Goal: Task Accomplishment & Management: Manage account settings

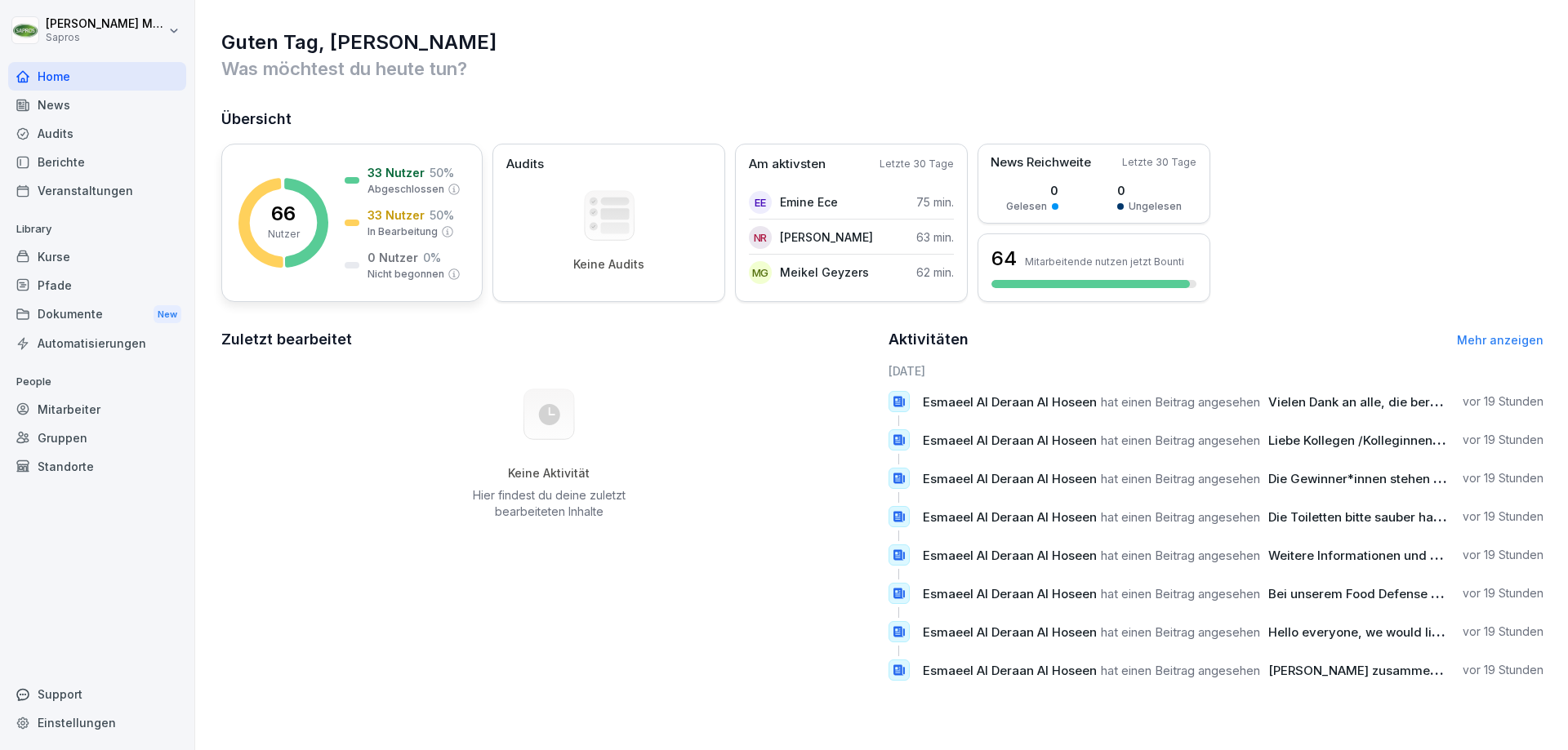
click at [312, 202] on icon at bounding box center [306, 222] width 44 height 90
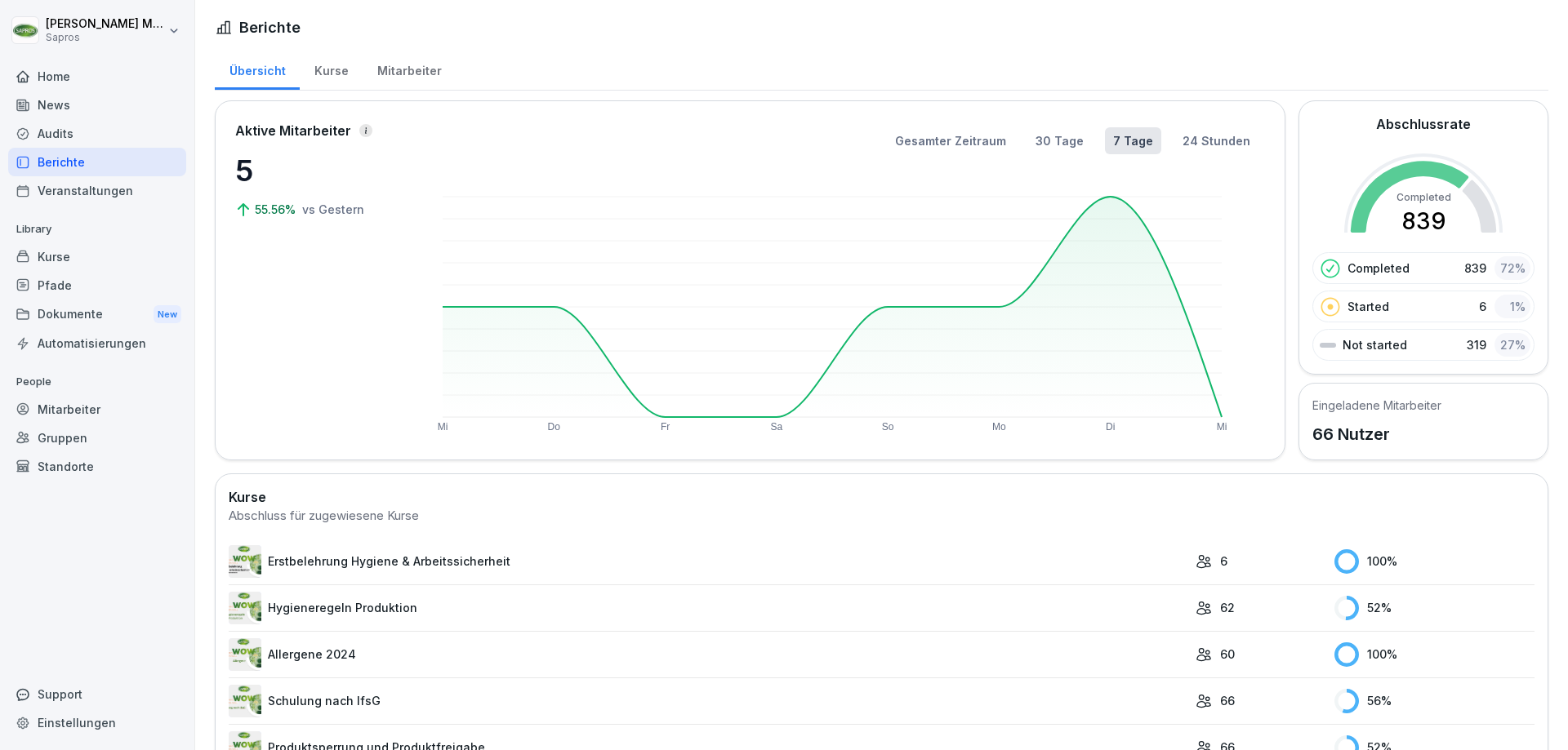
click at [381, 66] on div "Mitarbeiter" at bounding box center [409, 69] width 93 height 42
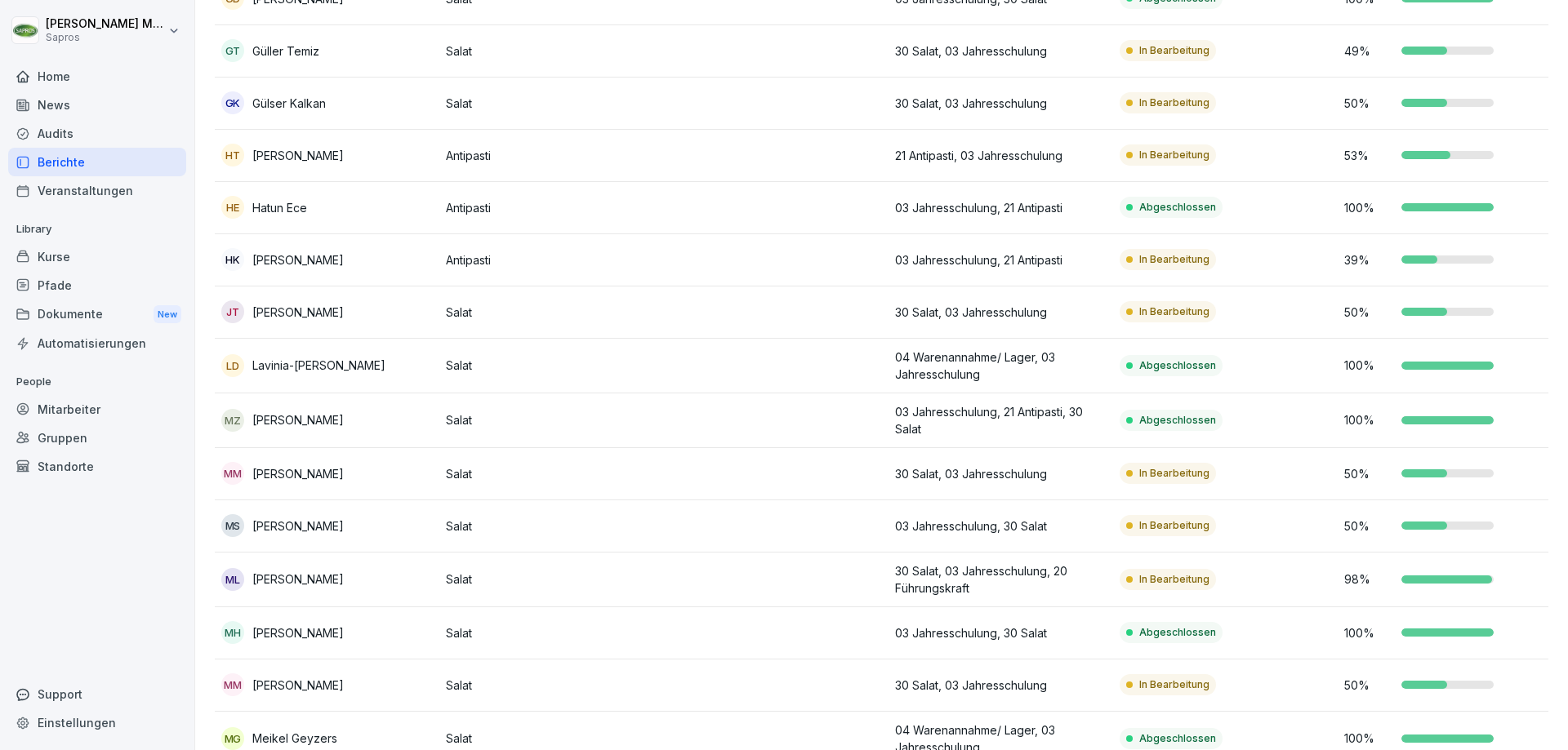
scroll to position [1551, 0]
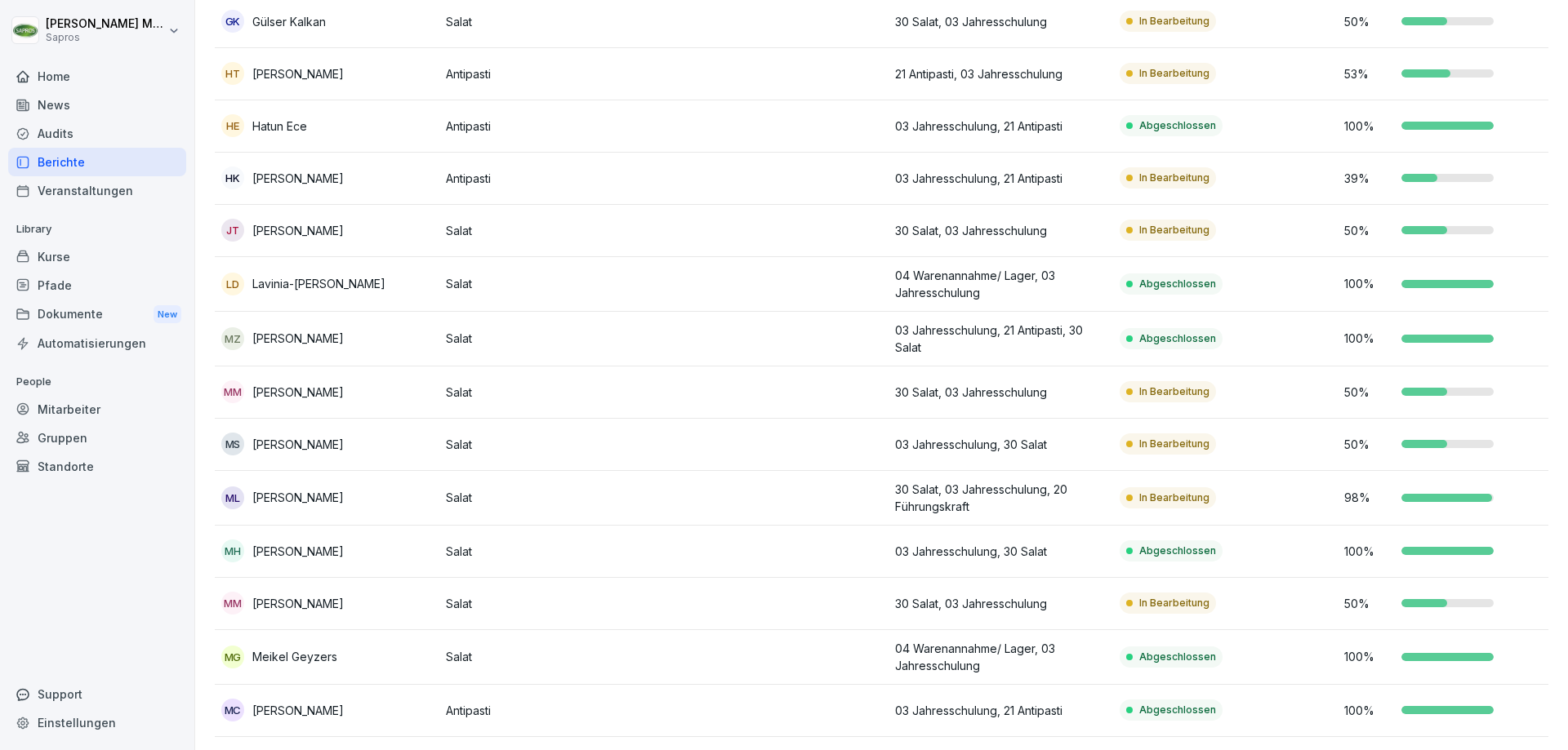
click at [305, 560] on p "[PERSON_NAME]" at bounding box center [298, 552] width 92 height 17
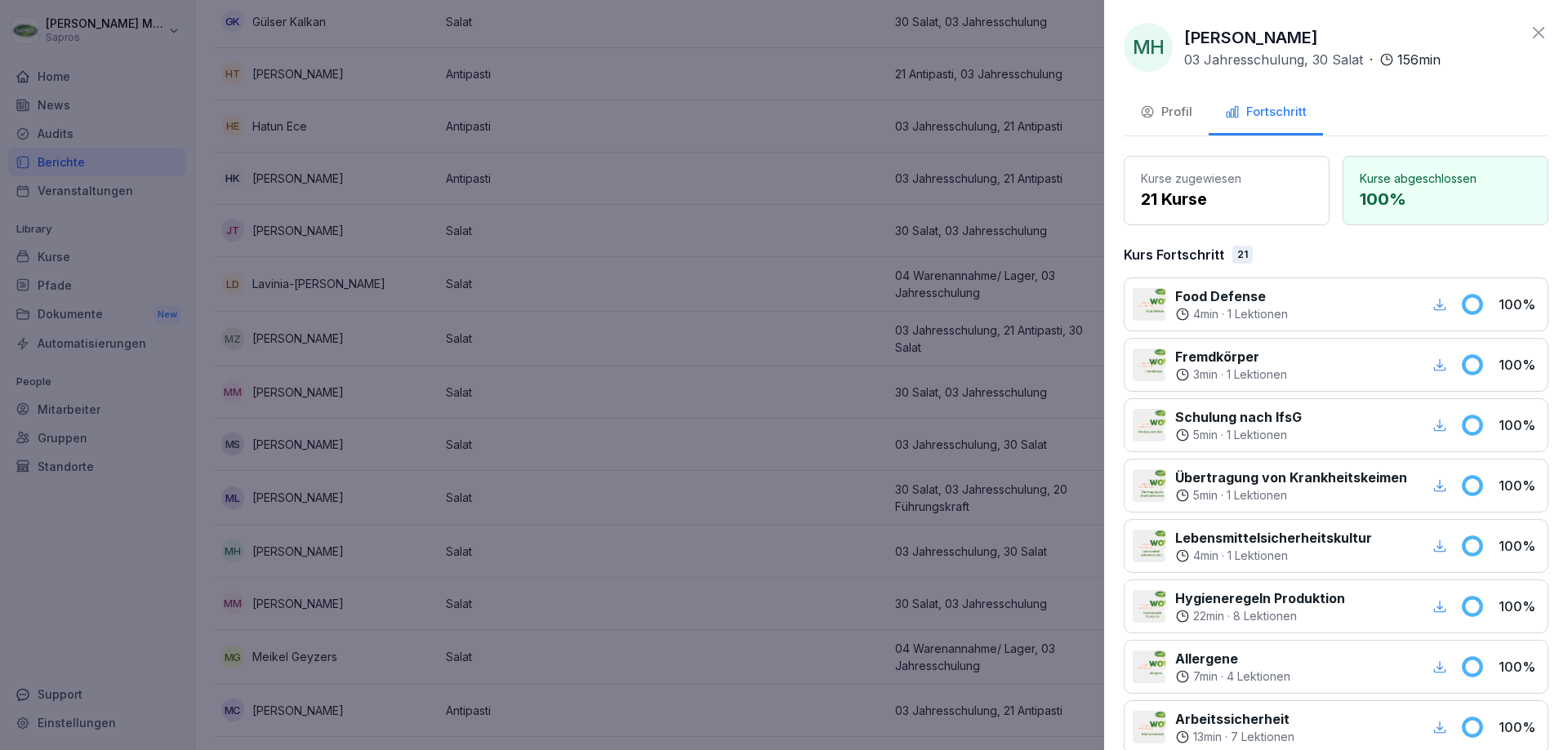
click at [1162, 115] on div "Profil" at bounding box center [1166, 111] width 52 height 18
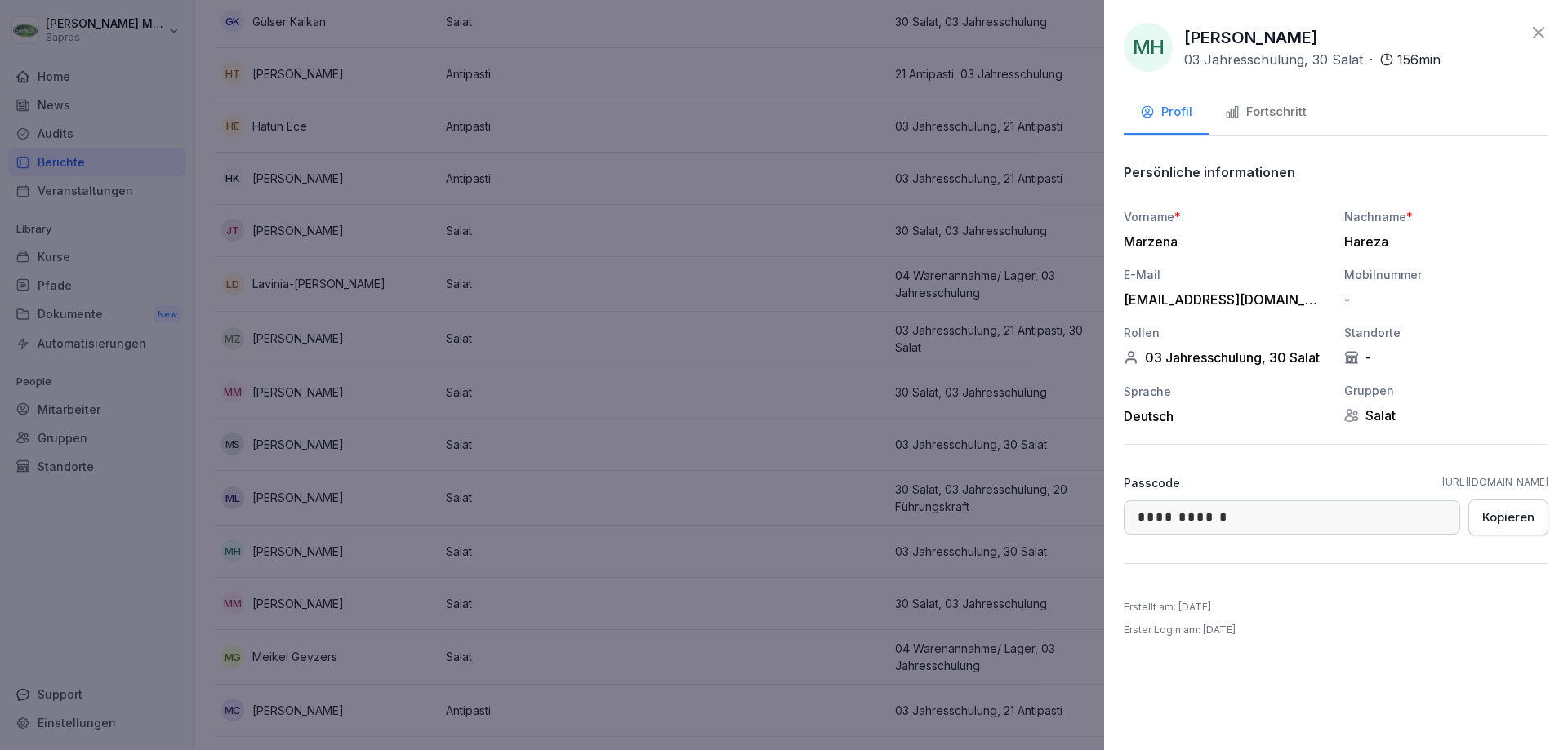
click at [1535, 34] on icon at bounding box center [1538, 33] width 19 height 19
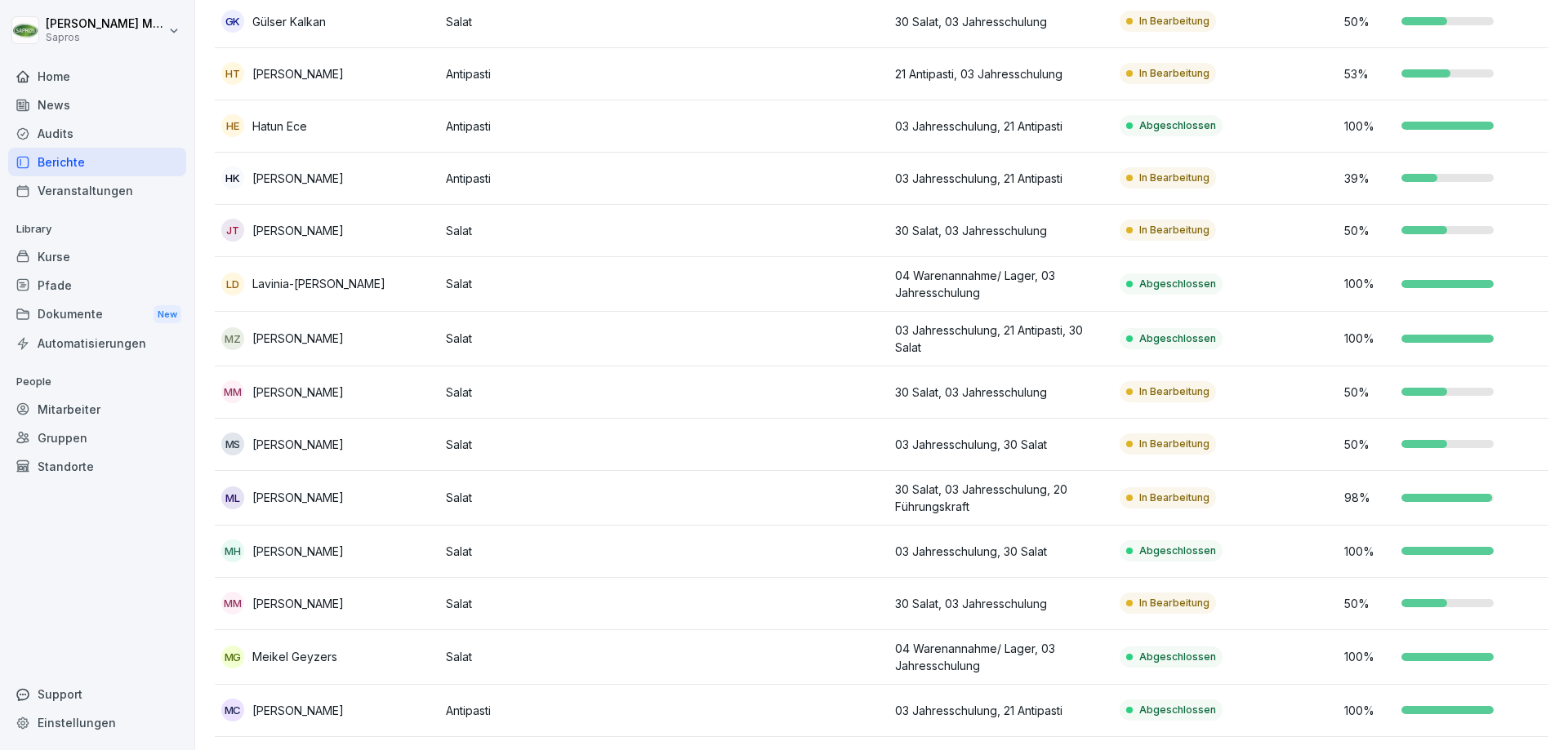
click at [328, 130] on div "HE Hatun Ece" at bounding box center [327, 126] width 212 height 23
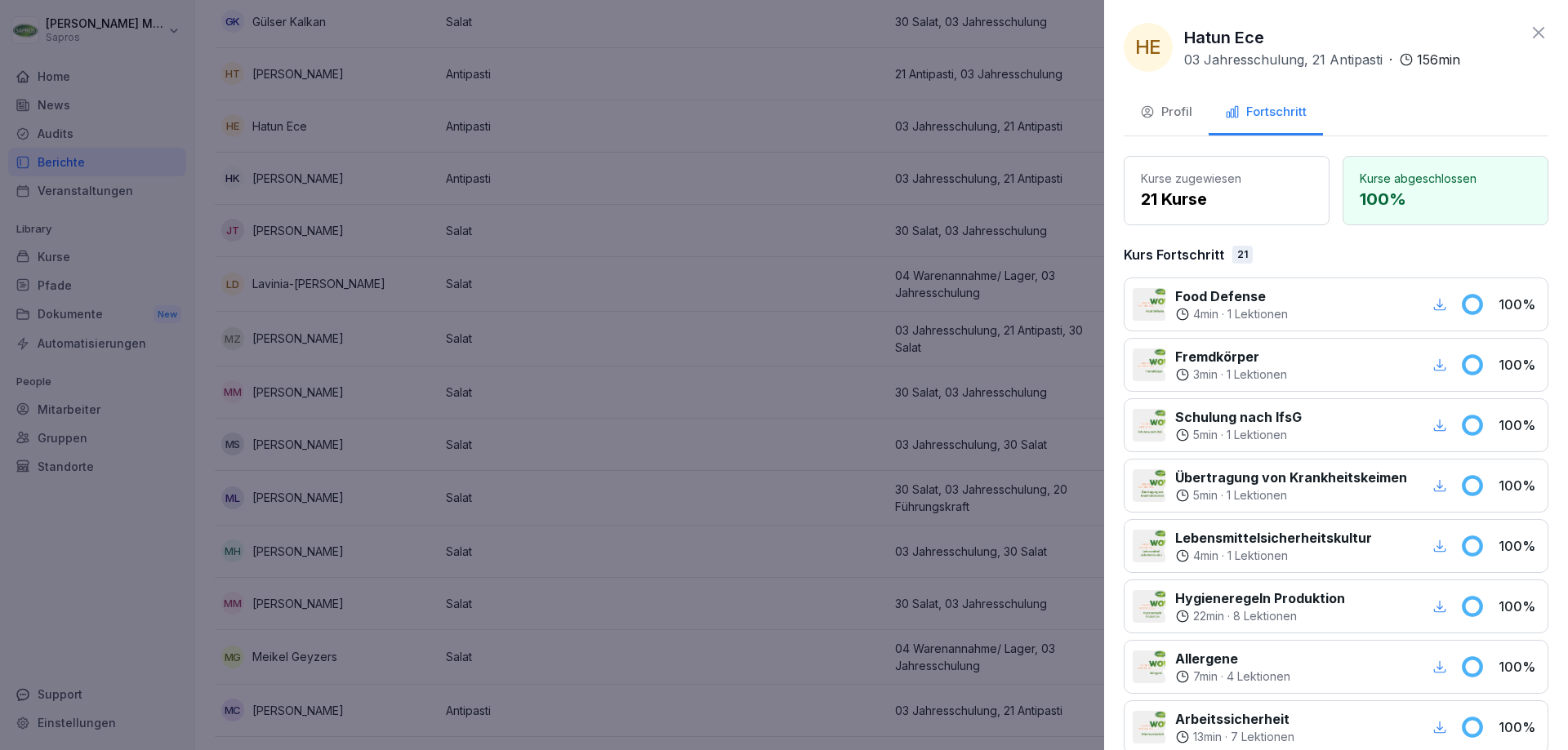
click at [1170, 115] on div "Profil" at bounding box center [1166, 111] width 52 height 18
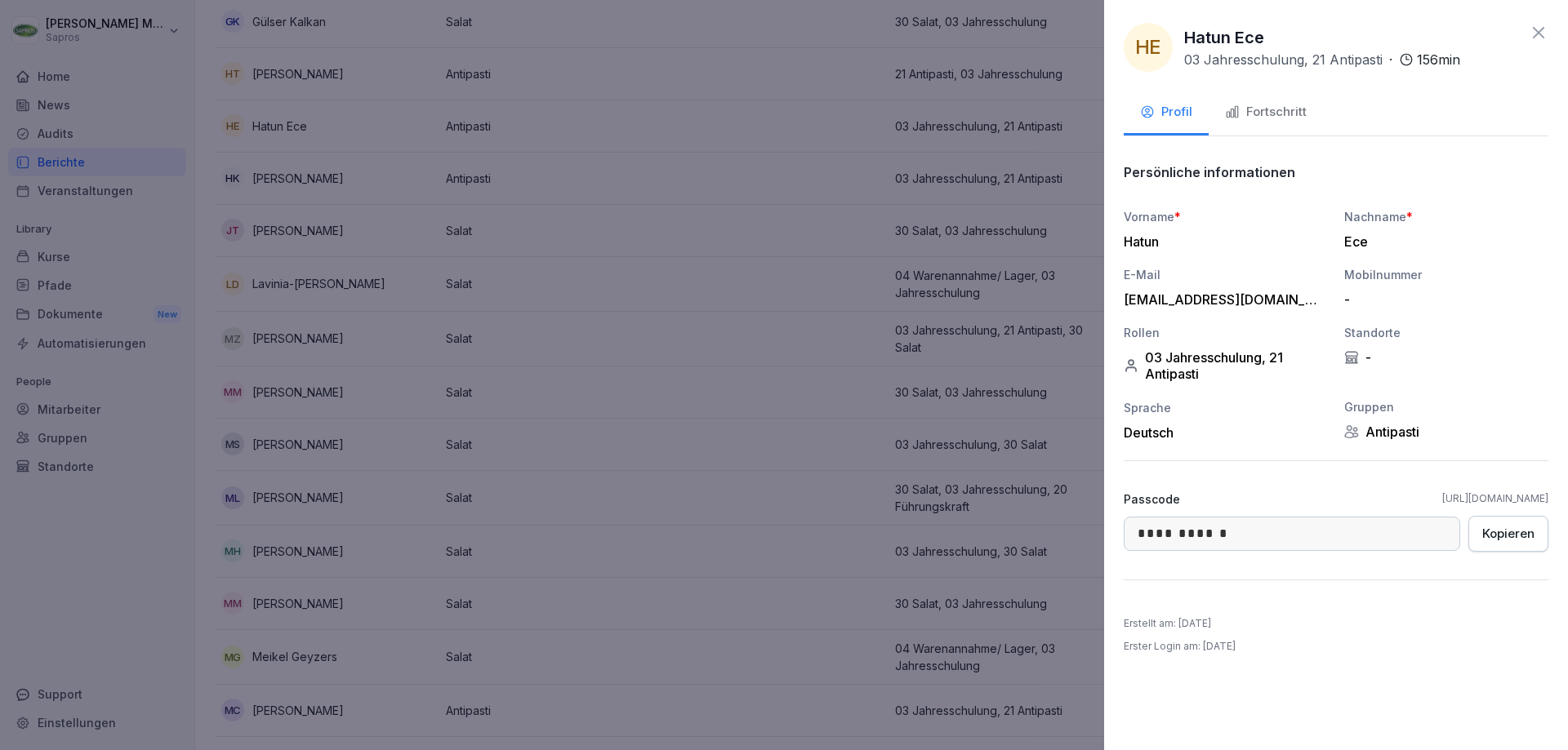
click at [1527, 29] on div "HE Hatun Ece 03 Jahresschulung, 21 Antipasti · 156 min" at bounding box center [1335, 47] width 424 height 49
click at [1532, 32] on icon at bounding box center [1538, 33] width 19 height 19
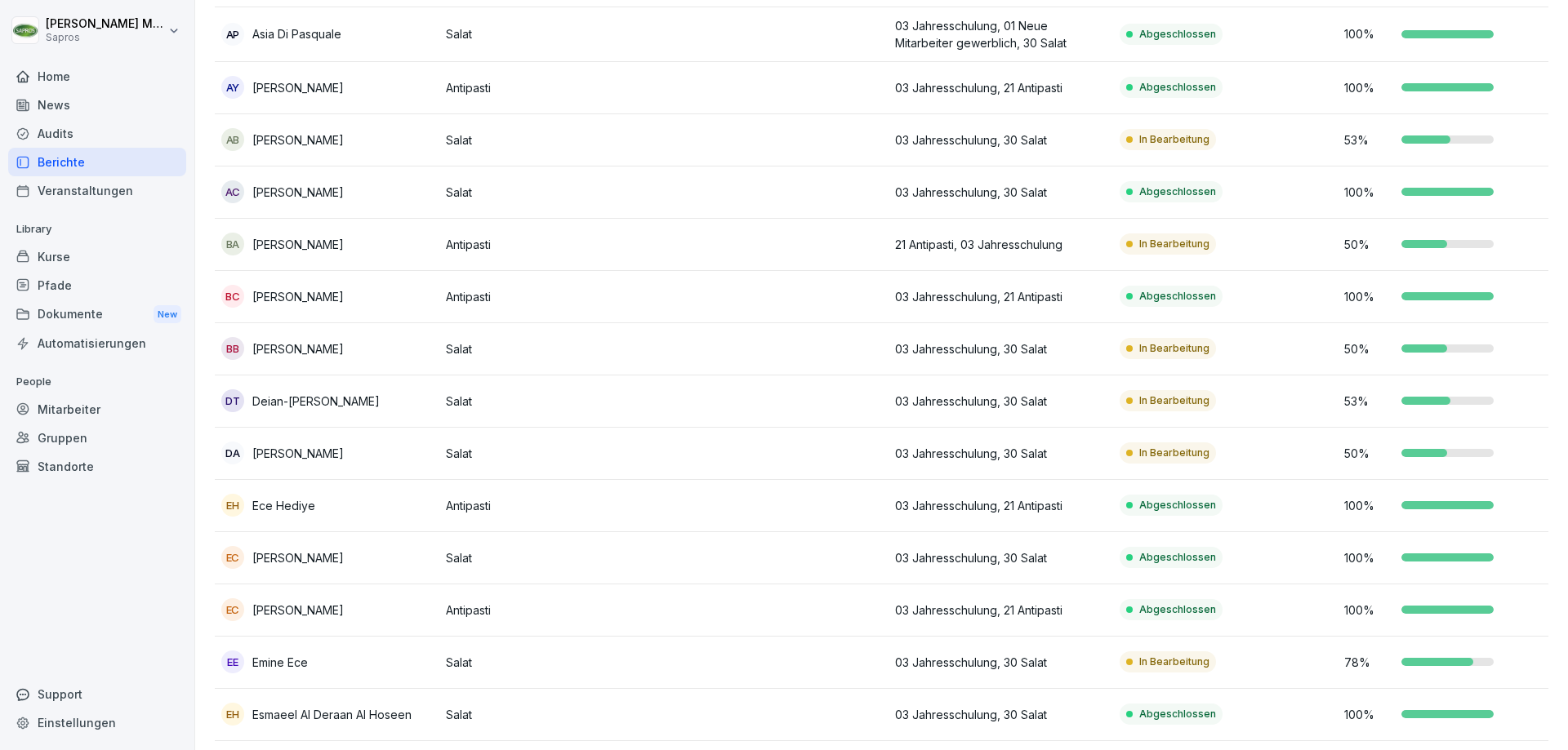
scroll to position [81, 0]
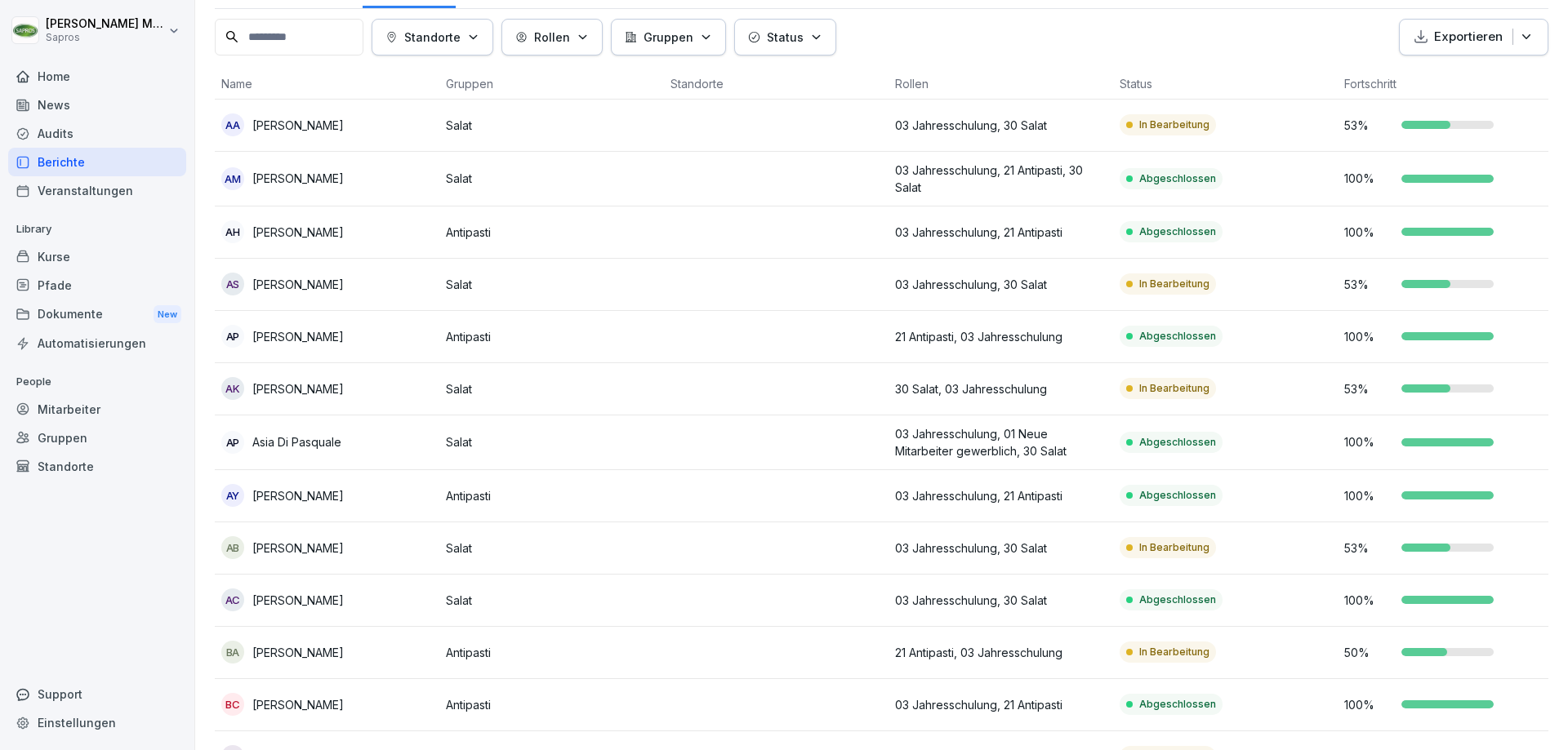
click at [273, 187] on p "[PERSON_NAME]" at bounding box center [298, 179] width 92 height 17
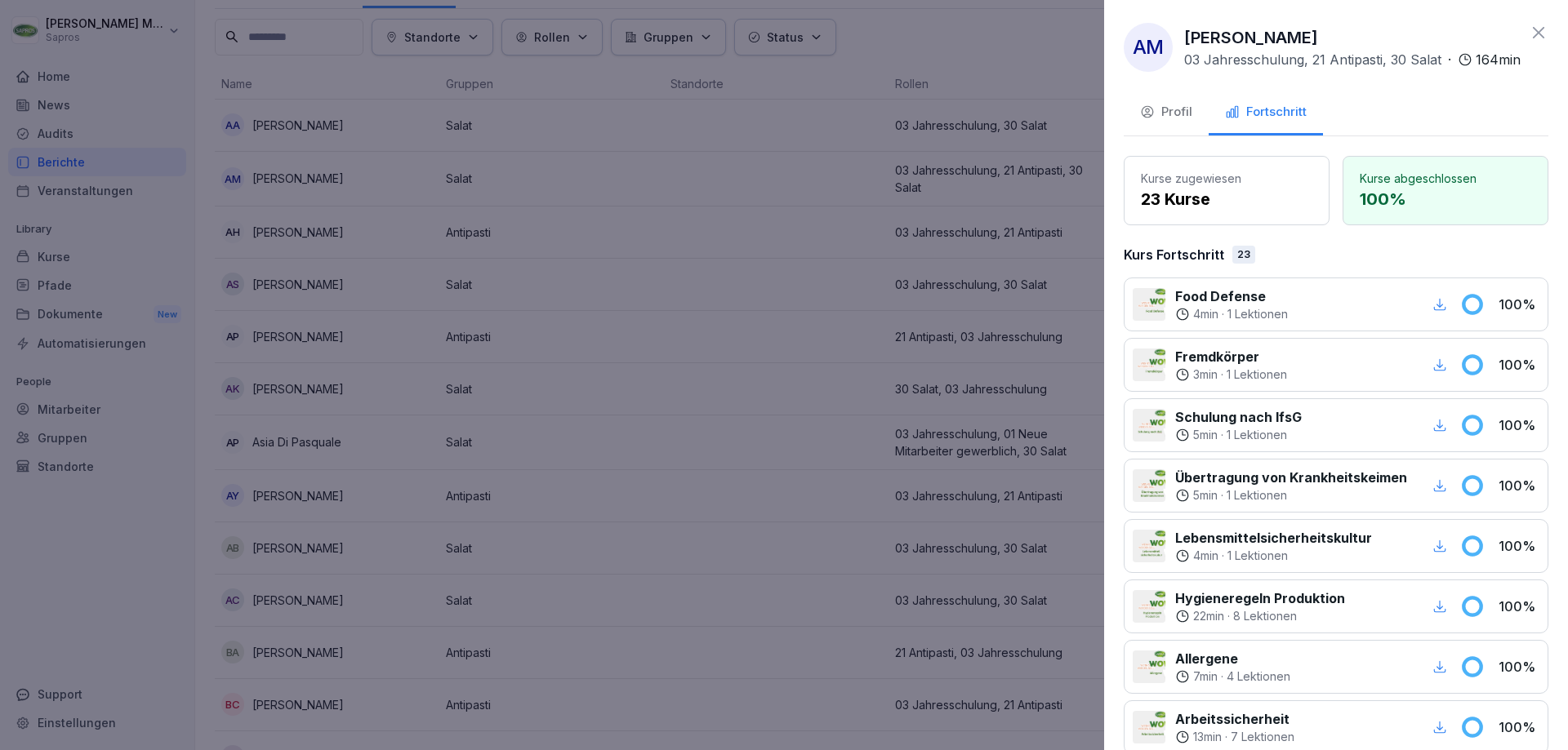
click at [1170, 122] on div "Profil" at bounding box center [1166, 111] width 52 height 18
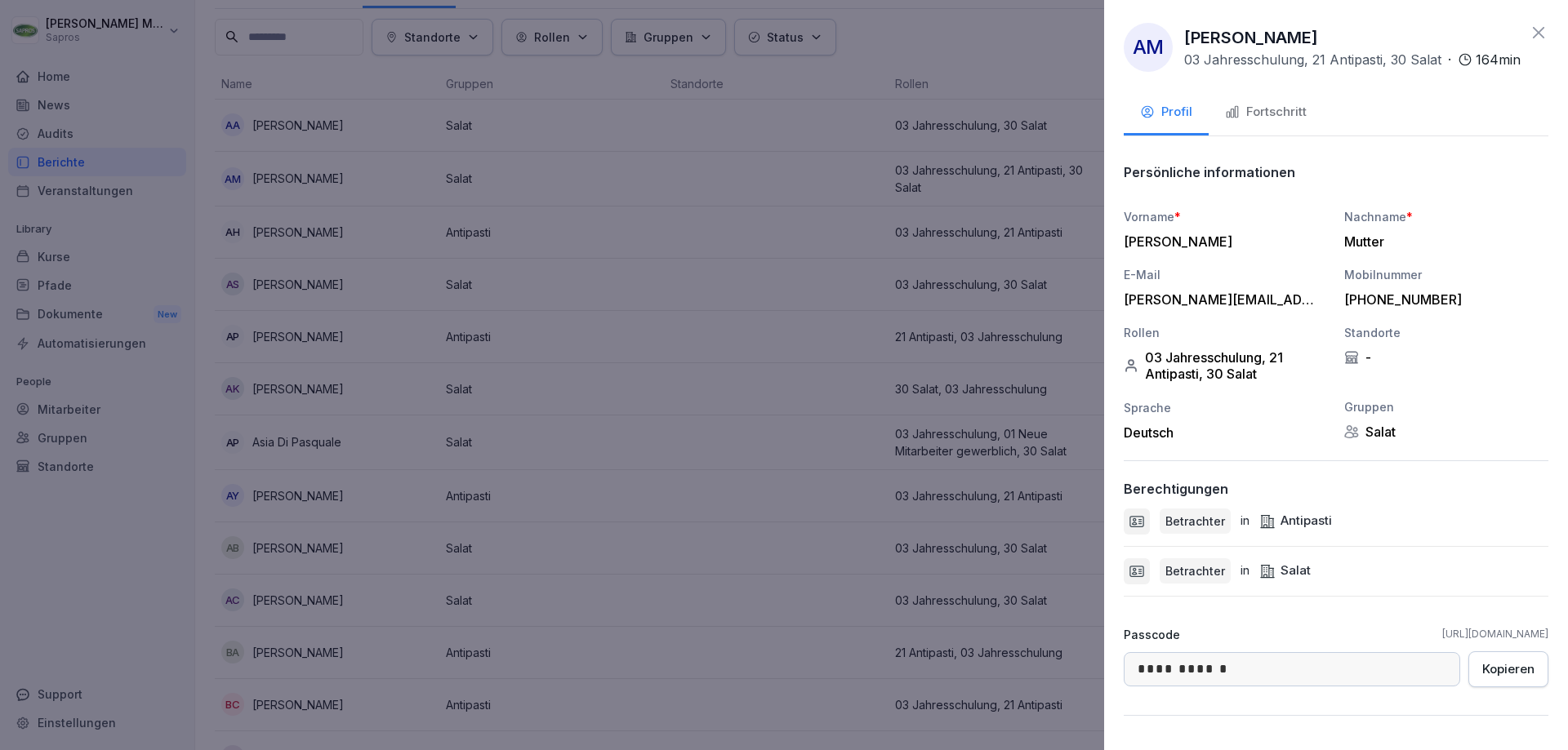
click at [1277, 122] on div "Fortschritt" at bounding box center [1265, 111] width 81 height 18
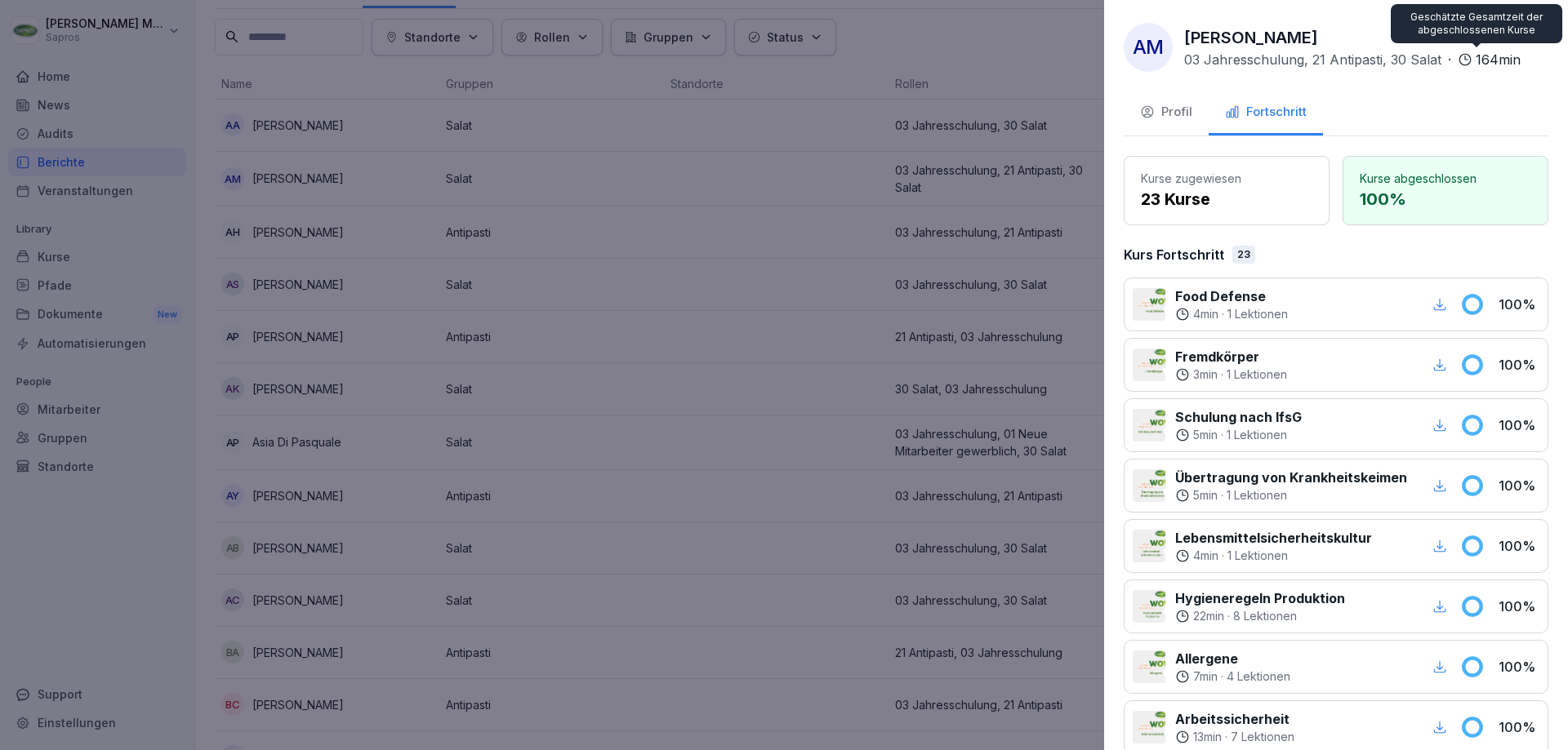
click at [1532, 29] on icon at bounding box center [1538, 33] width 12 height 12
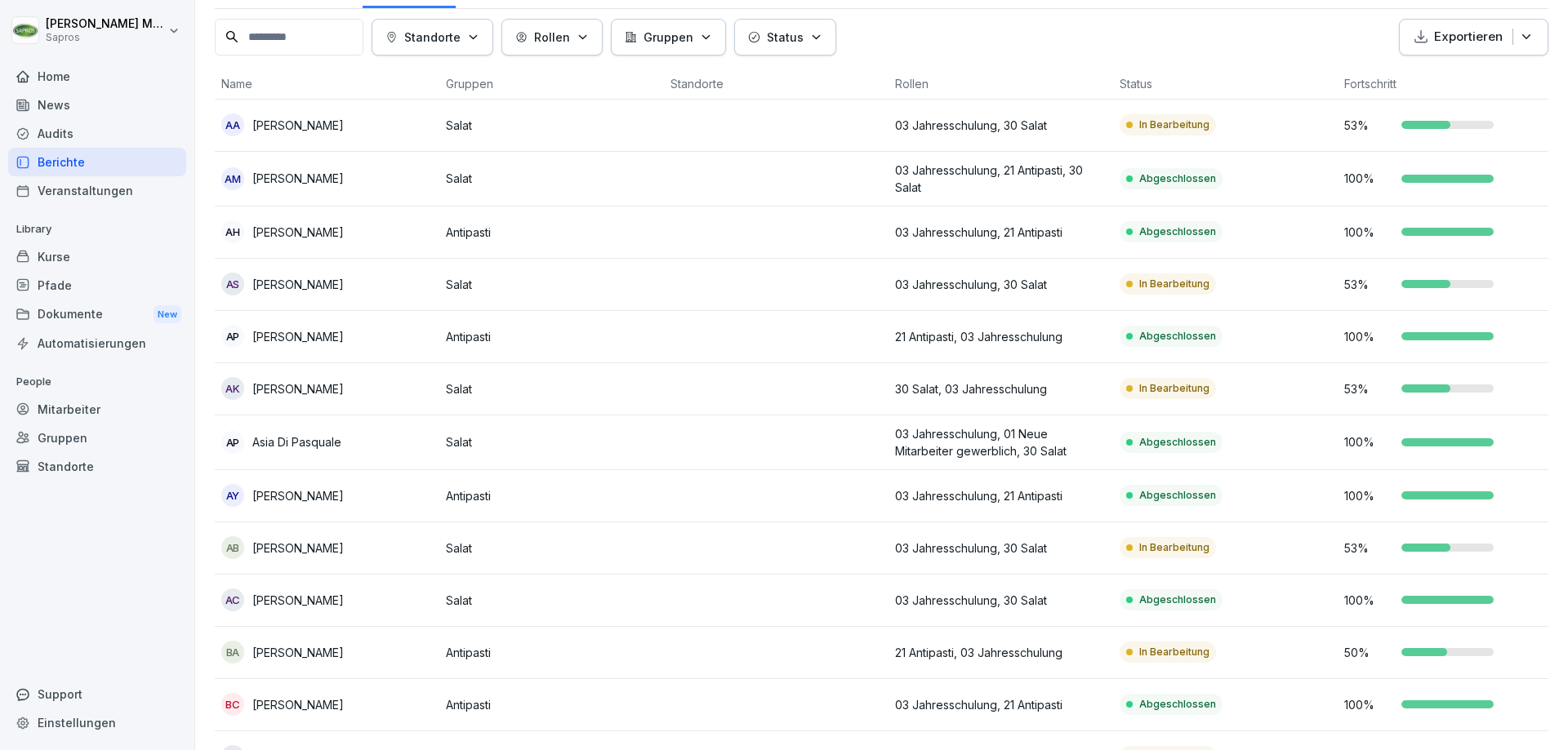
click at [570, 182] on p "Salat" at bounding box center [551, 179] width 212 height 17
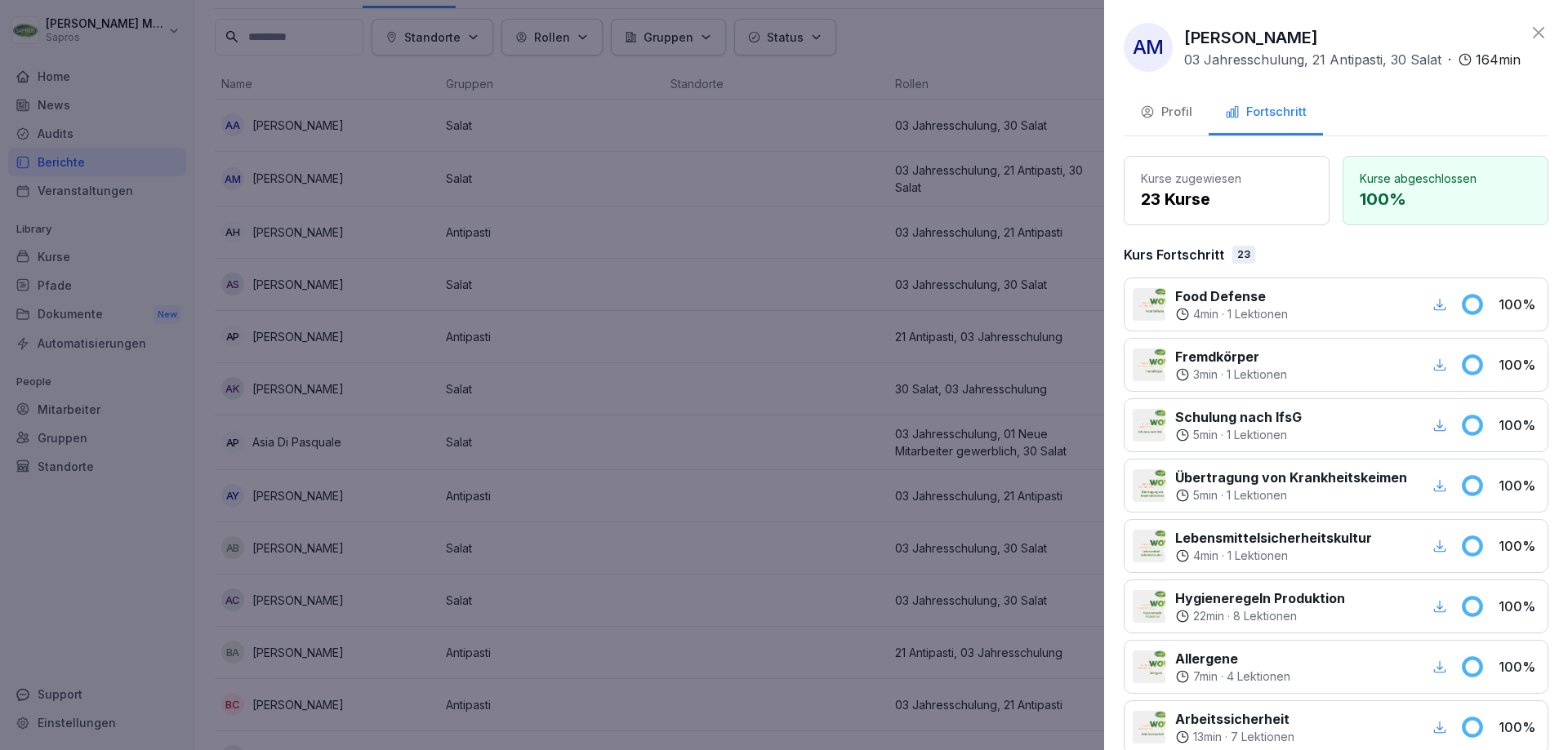
click at [557, 183] on div at bounding box center [784, 375] width 1568 height 750
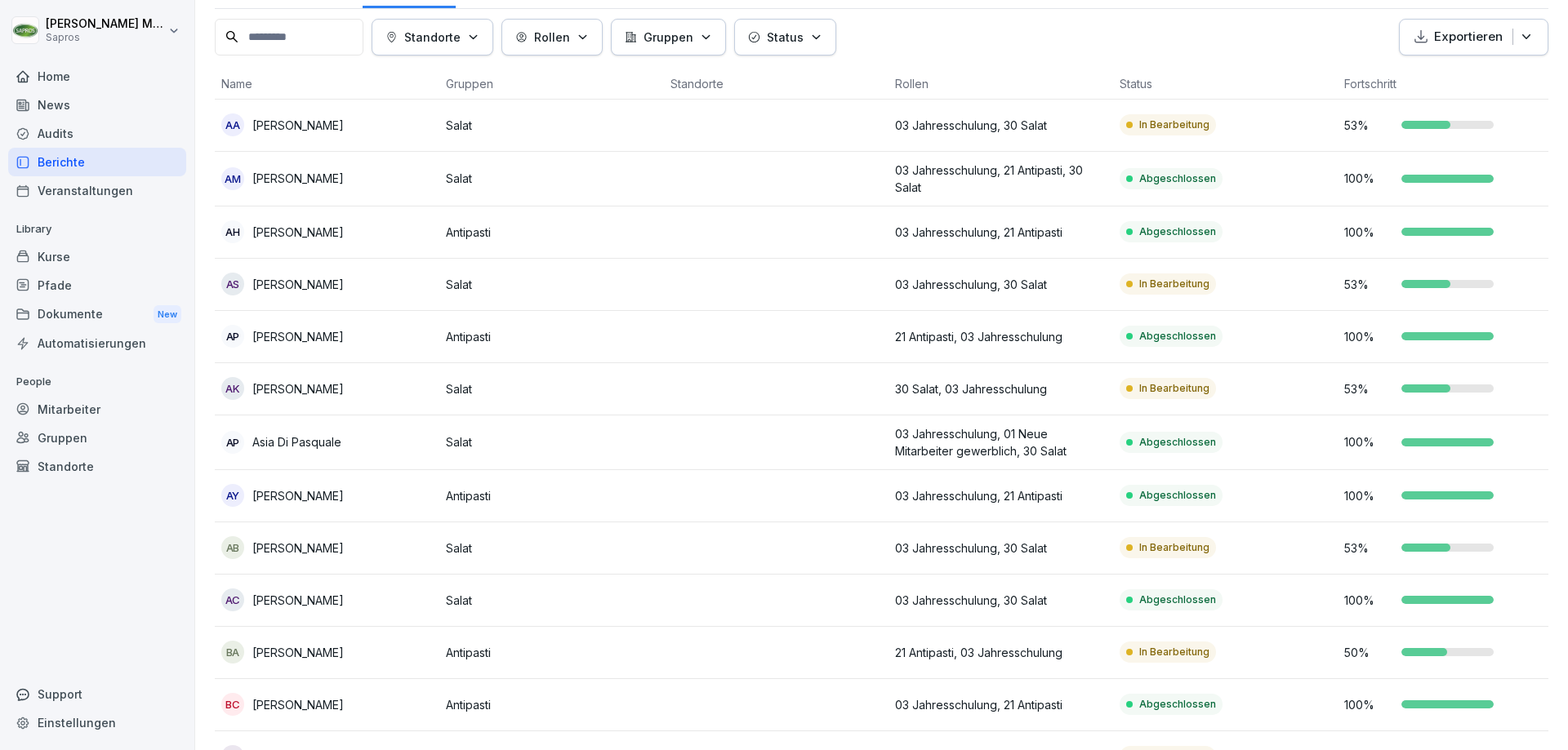
click at [86, 80] on div "Home" at bounding box center [97, 76] width 178 height 29
